Goal: Information Seeking & Learning: Check status

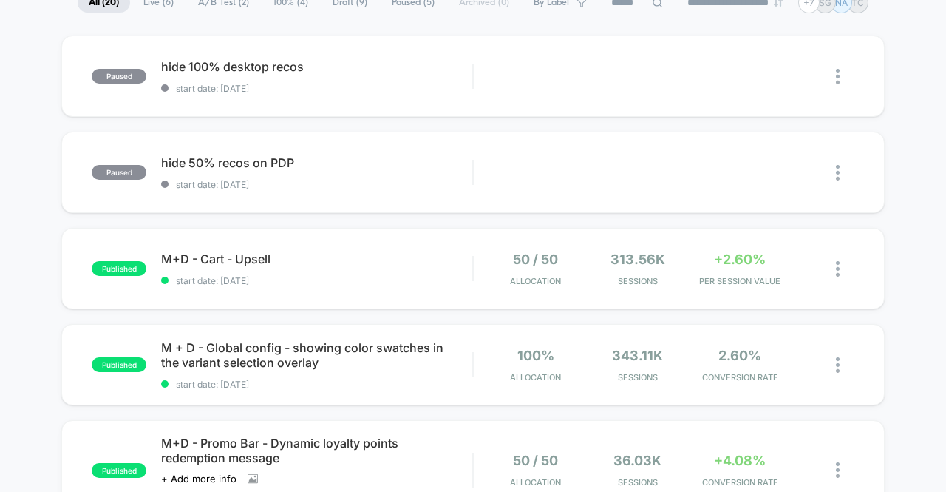
scroll to position [148, 0]
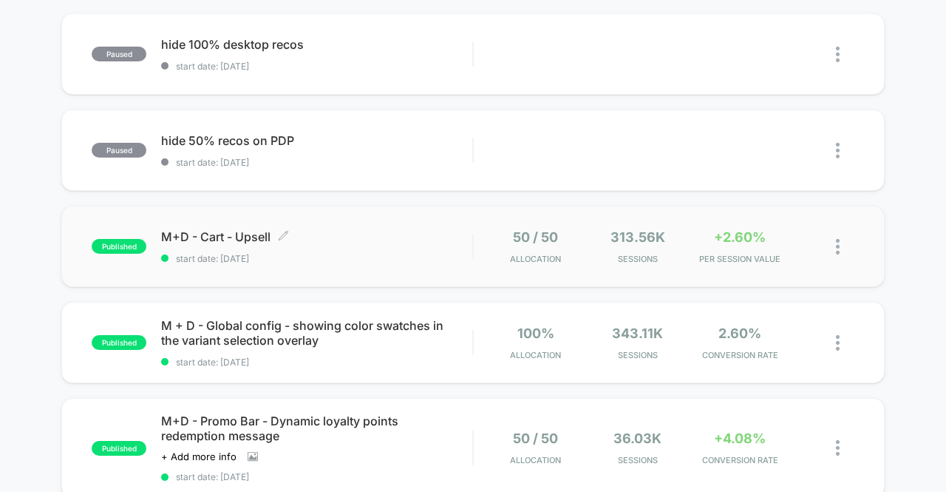
click at [328, 248] on div "M+D - Cart - Upsell Click to edit experience details Click to edit experience d…" at bounding box center [316, 246] width 311 height 35
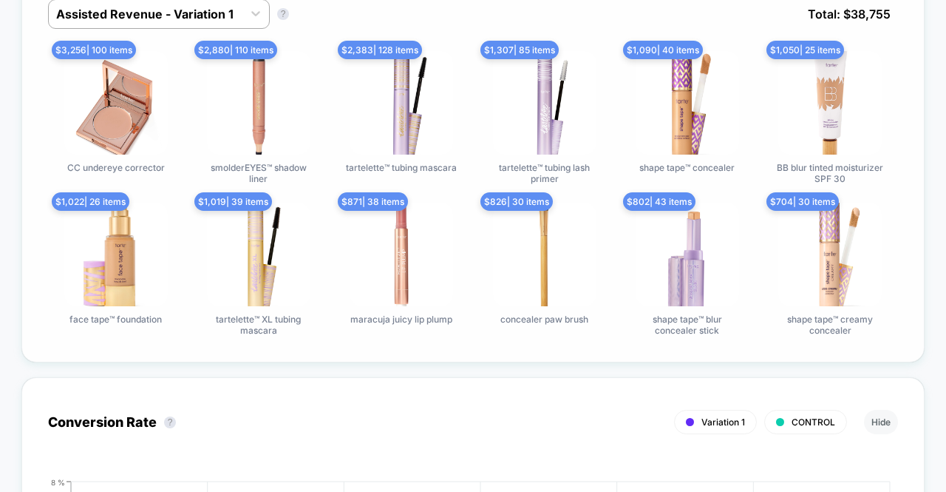
scroll to position [961, 0]
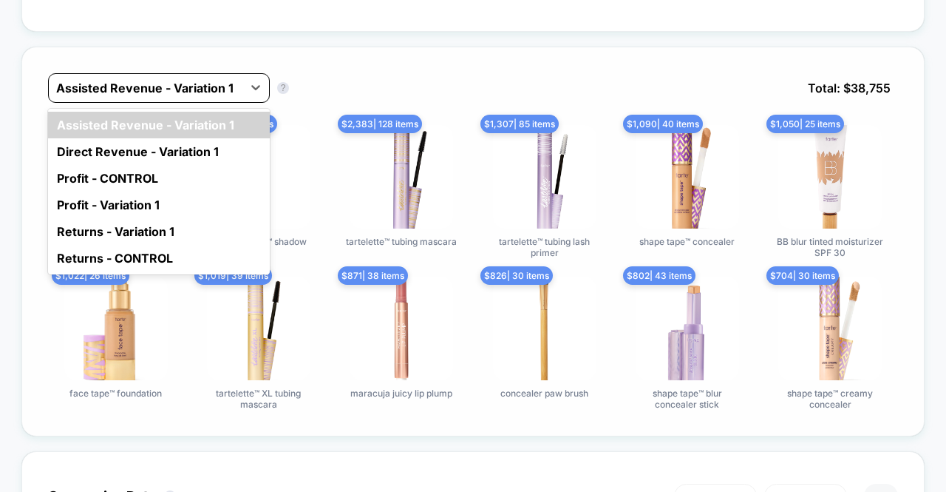
click at [235, 100] on div "Assisted Revenue - Variation 1" at bounding box center [146, 88] width 194 height 24
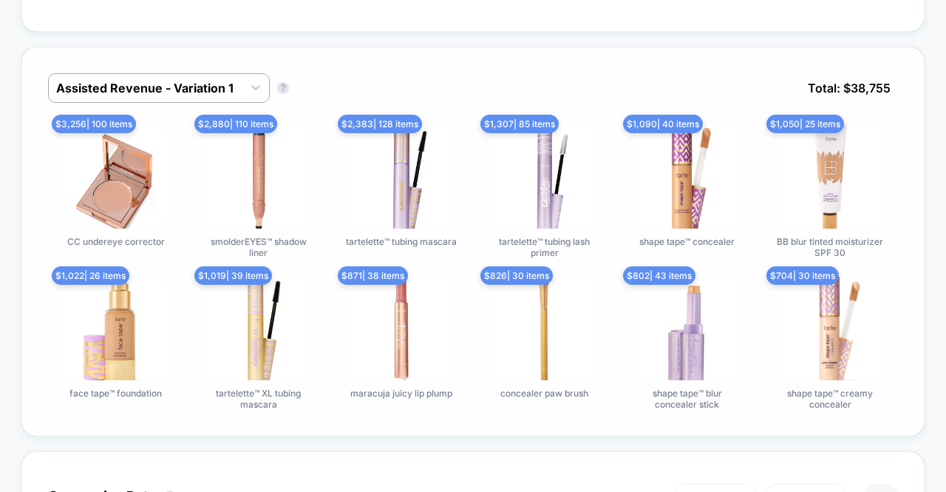
click at [321, 70] on div "Assisted Revenue - Variation 1 Assisted Revenue - Variation 1 ? Total: $ 38,755…" at bounding box center [473, 242] width 904 height 390
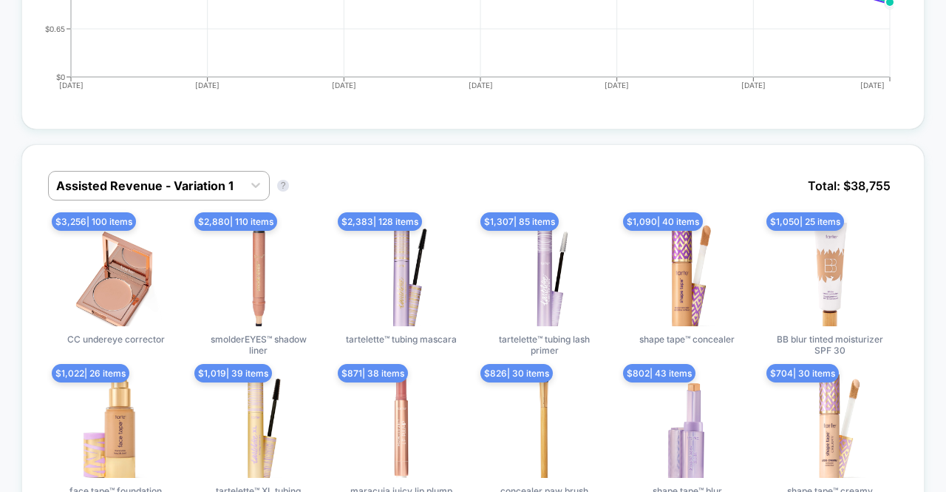
scroll to position [887, 0]
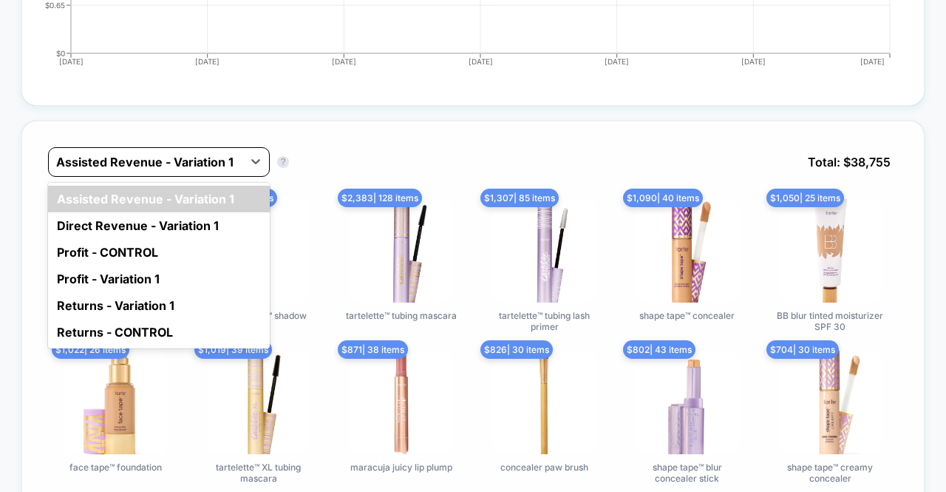
click at [201, 171] on div at bounding box center [145, 162] width 179 height 18
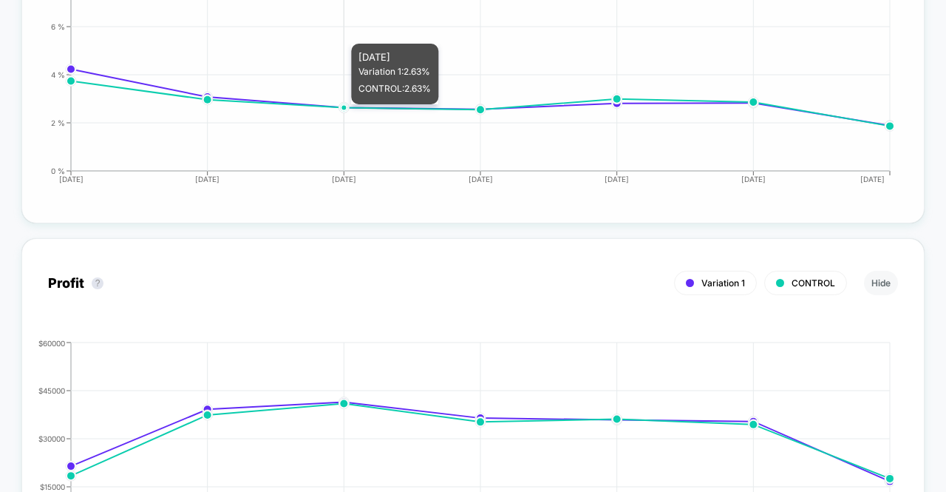
scroll to position [1553, 0]
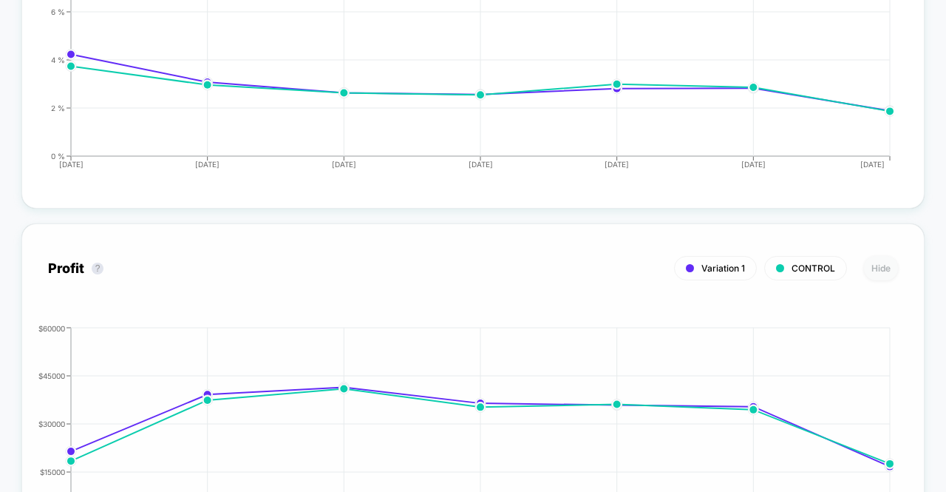
click at [890, 274] on button "Hide" at bounding box center [881, 268] width 34 height 24
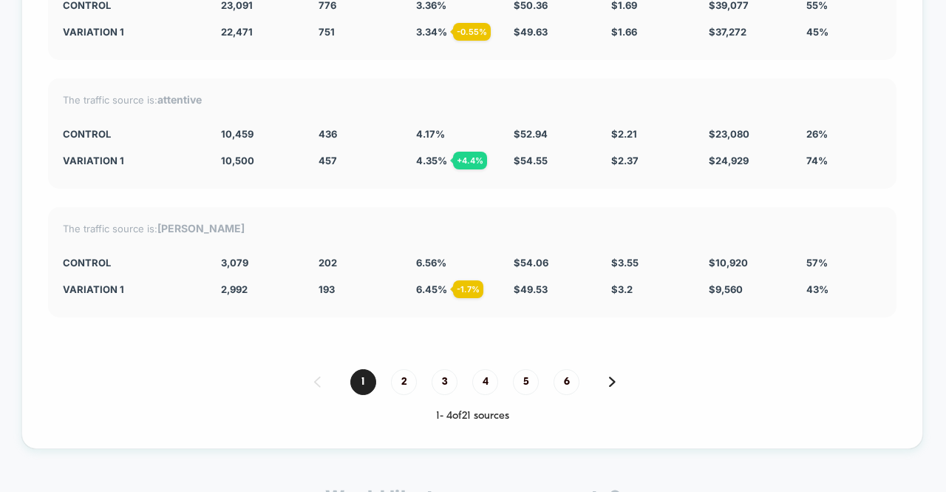
scroll to position [4067, 0]
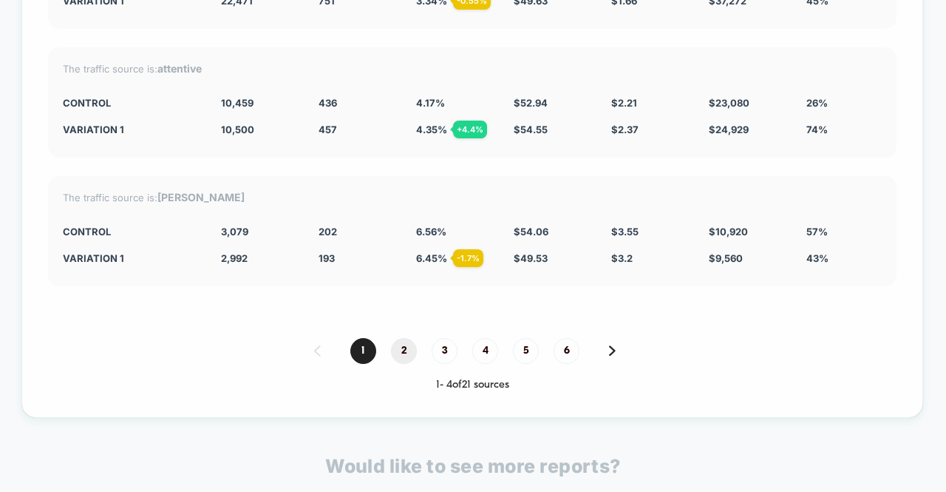
click at [404, 346] on span "2" at bounding box center [404, 351] width 26 height 26
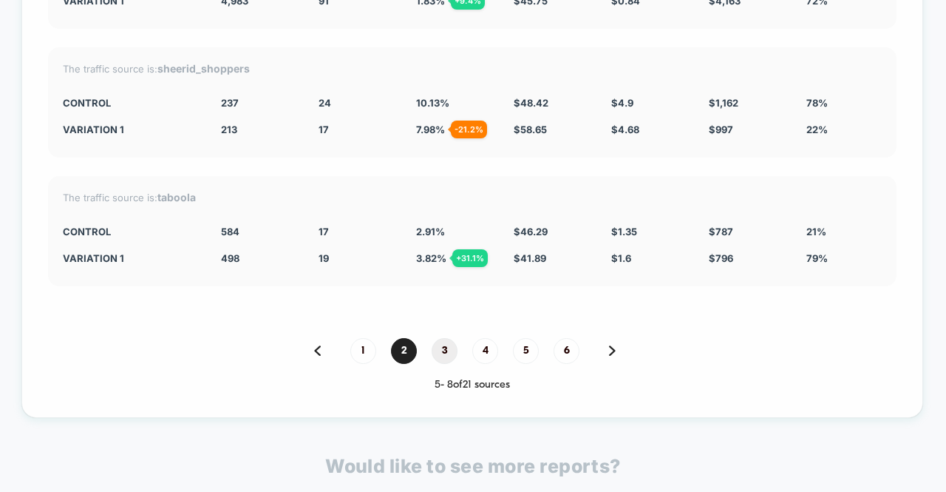
click at [443, 351] on span "3" at bounding box center [445, 351] width 26 height 26
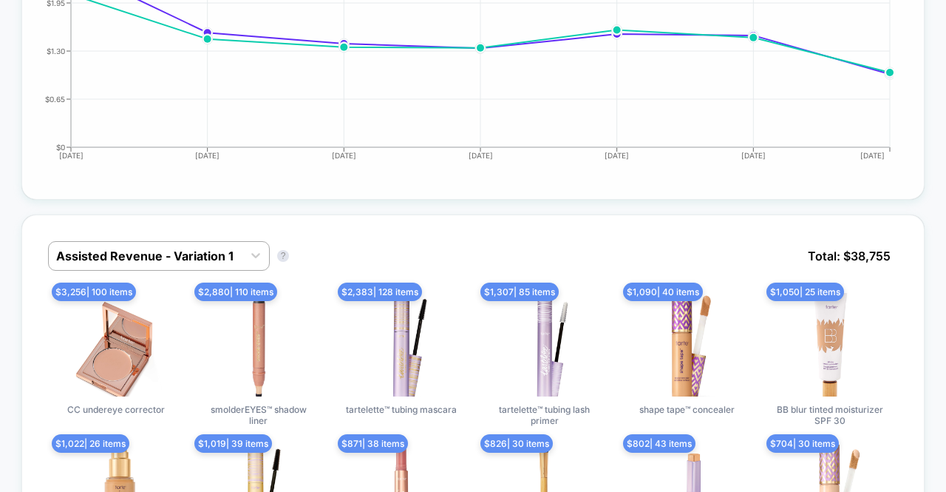
scroll to position [813, 0]
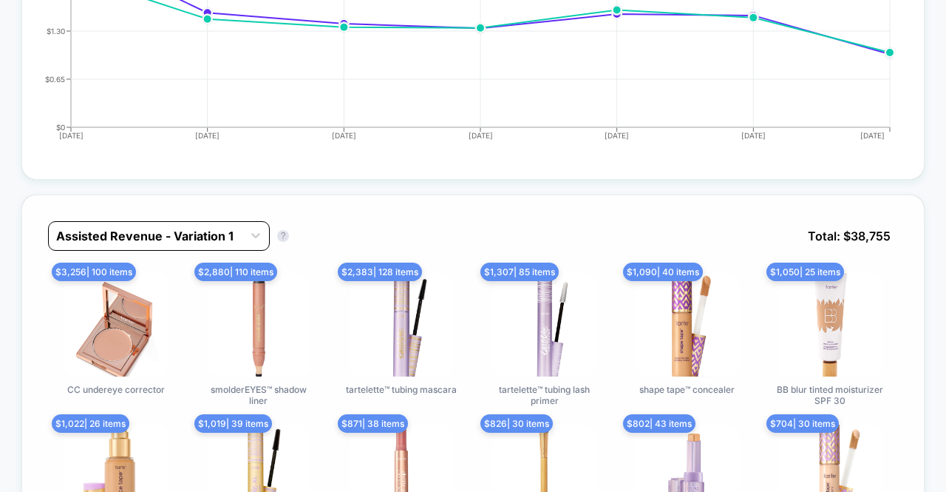
click at [223, 245] on div at bounding box center [145, 236] width 179 height 18
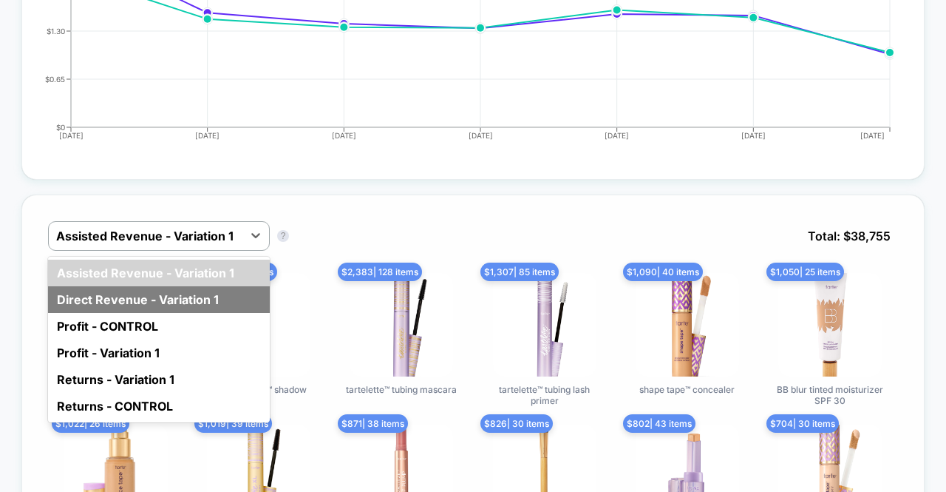
click at [214, 311] on div "Direct Revenue - Variation 1" at bounding box center [159, 299] width 222 height 27
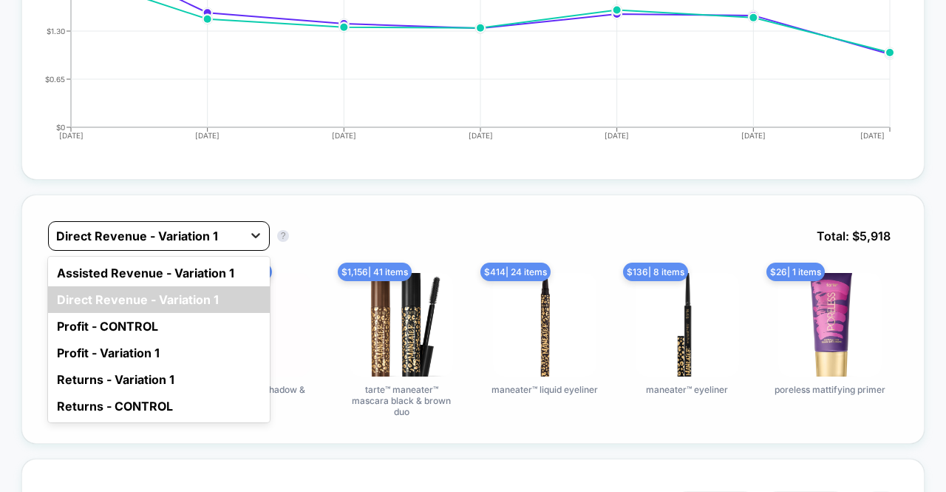
click at [243, 248] on div at bounding box center [256, 235] width 27 height 27
click at [228, 437] on div "option Assisted Revenue - Variation 1 focused, 1 of 6. 6 results available. Use…" at bounding box center [473, 318] width 904 height 249
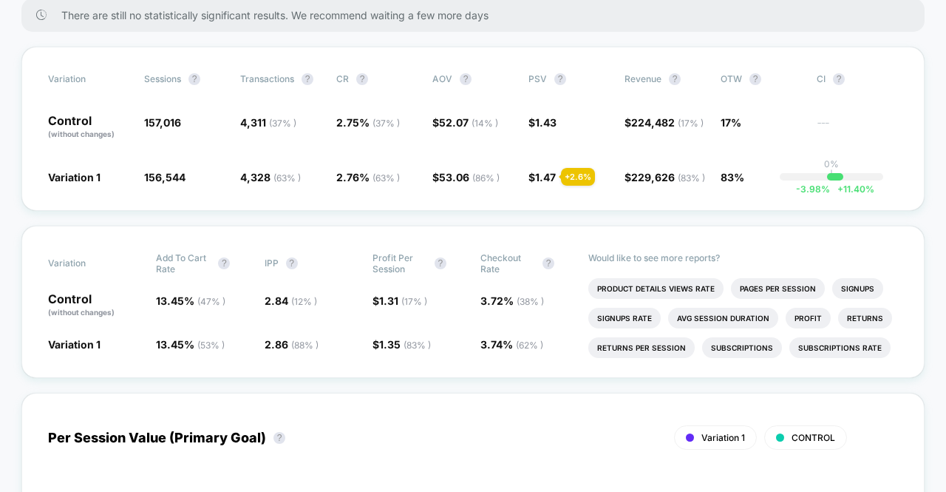
scroll to position [0, 0]
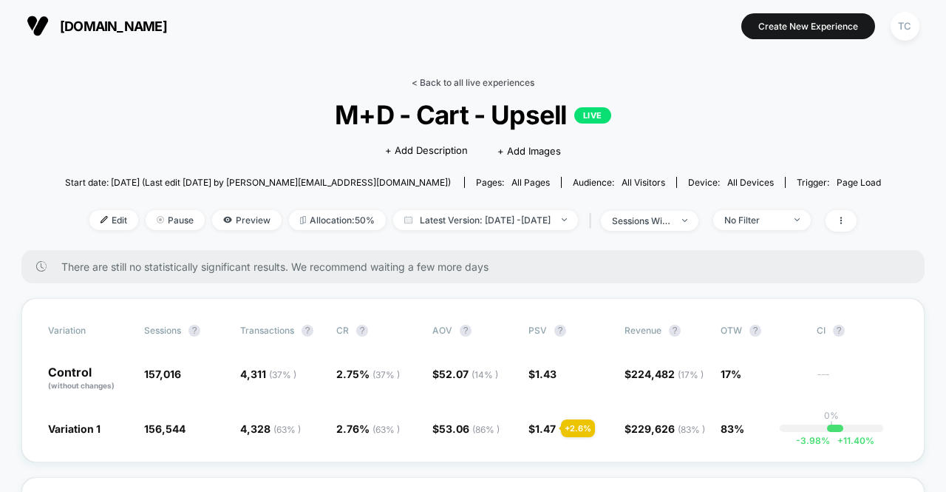
click at [452, 80] on link "< Back to all live experiences" at bounding box center [473, 82] width 123 height 11
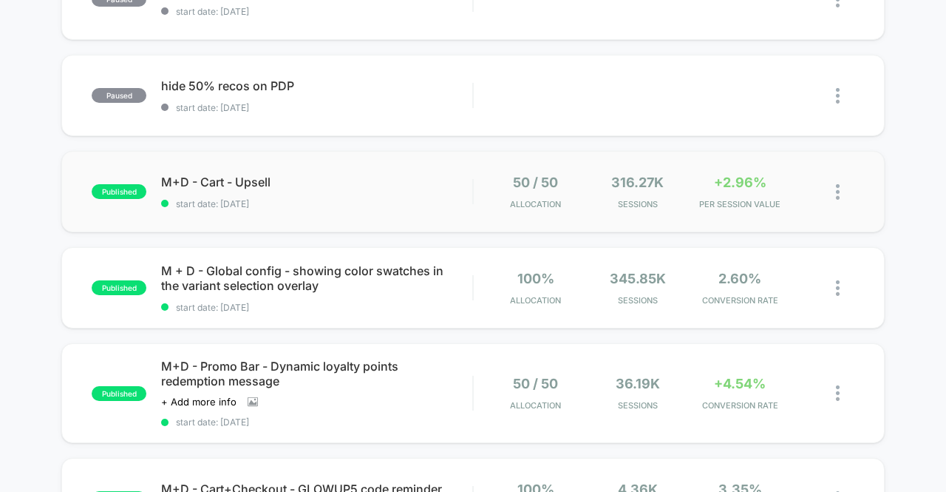
scroll to position [296, 0]
